Goal: Task Accomplishment & Management: Use online tool/utility

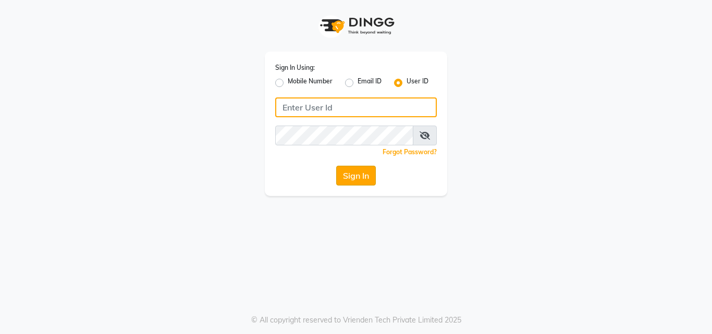
type input "lateliersalon"
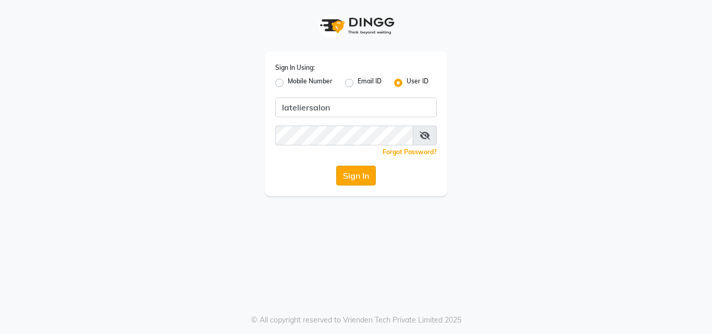
click at [362, 173] on button "Sign In" at bounding box center [356, 176] width 40 height 20
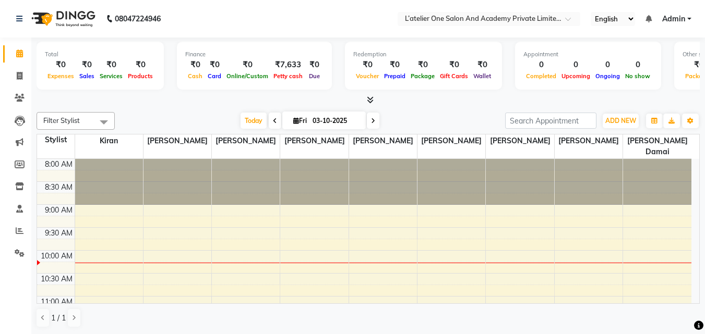
scroll to position [1, 0]
click at [19, 232] on icon at bounding box center [20, 230] width 8 height 8
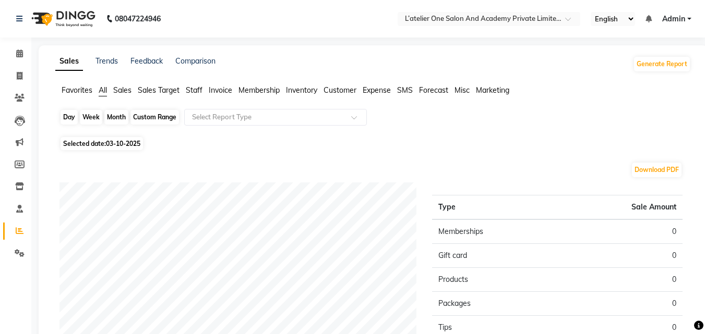
click at [70, 112] on div "Day" at bounding box center [68, 117] width 17 height 15
select select "10"
select select "2025"
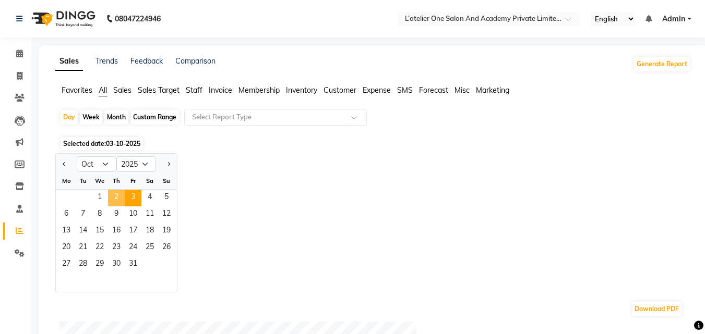
click at [115, 201] on span "2" at bounding box center [116, 198] width 17 height 17
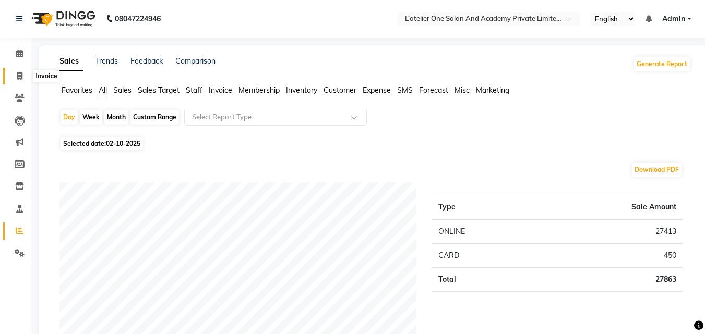
click at [17, 75] on icon at bounding box center [20, 76] width 6 height 8
select select "6939"
select select "service"
